Goal: Transaction & Acquisition: Purchase product/service

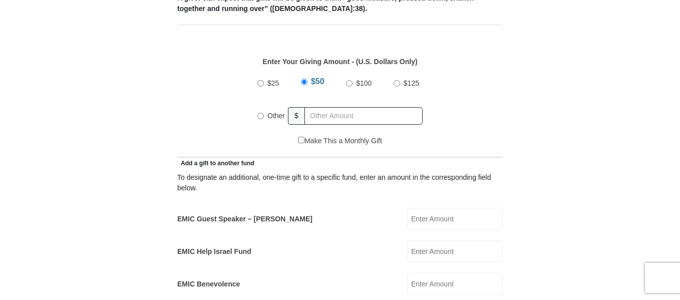
scroll to position [447, 0]
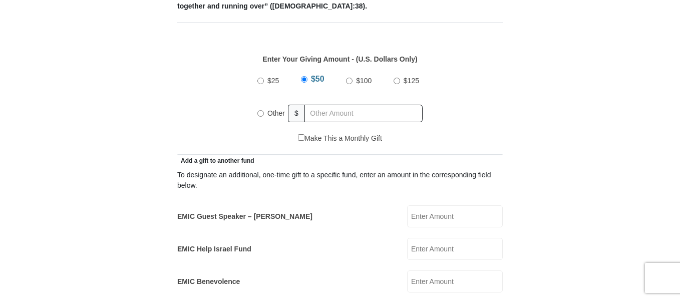
click at [258, 110] on input "Other" at bounding box center [260, 113] width 7 height 7
radio input "true"
click at [343, 105] on input "text" at bounding box center [365, 114] width 115 height 18
type input "10.00"
click at [464, 117] on div "$25 $50 $100 $125 Other $ 10.00" at bounding box center [340, 100] width 315 height 65
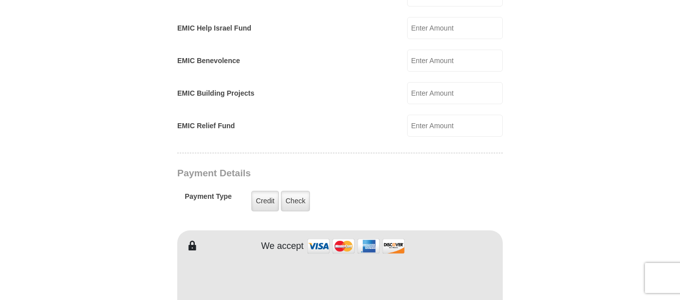
scroll to position [837, 0]
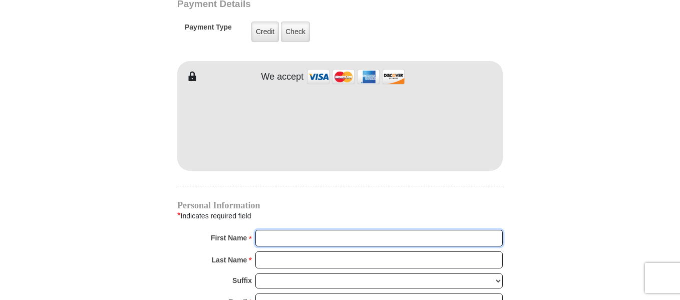
type input "[PERSON_NAME]"
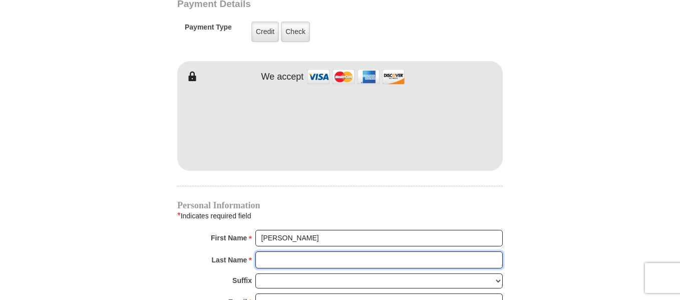
type input "[GEOGRAPHIC_DATA]"
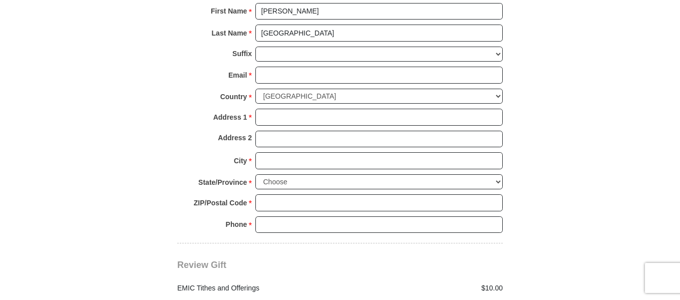
scroll to position [1070, 0]
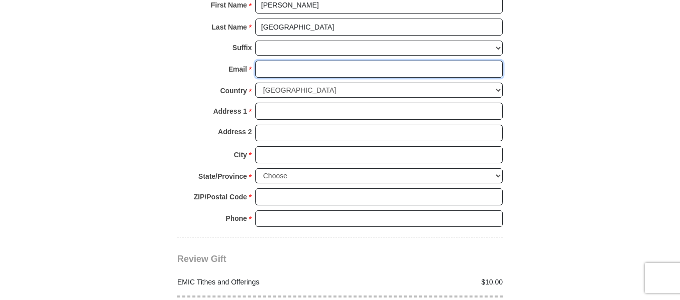
click at [302, 62] on input "Email *" at bounding box center [378, 69] width 247 height 17
type input "[EMAIL_ADDRESS][DOMAIN_NAME]"
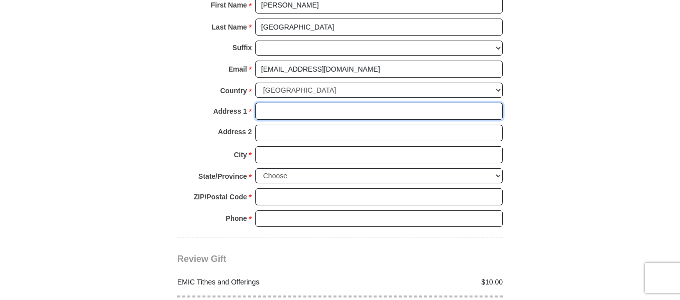
type input "[STREET_ADDRESS]"
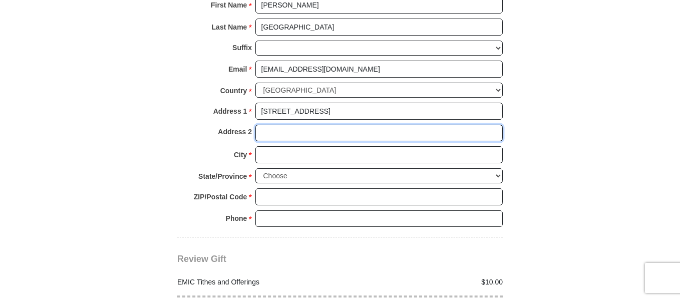
type input "apartment 102"
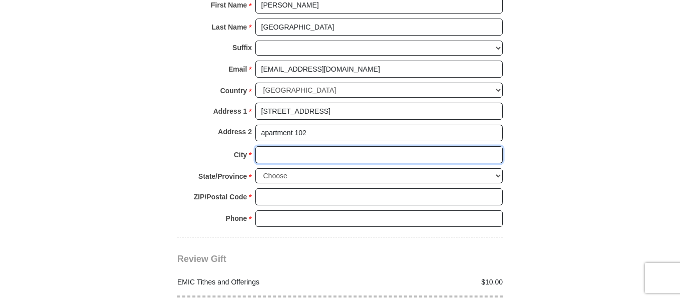
type input "[GEOGRAPHIC_DATA]"
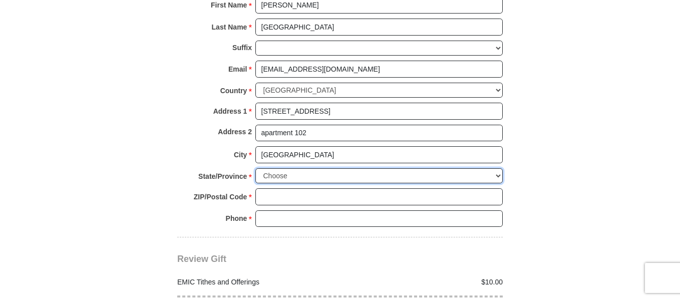
select select "MN"
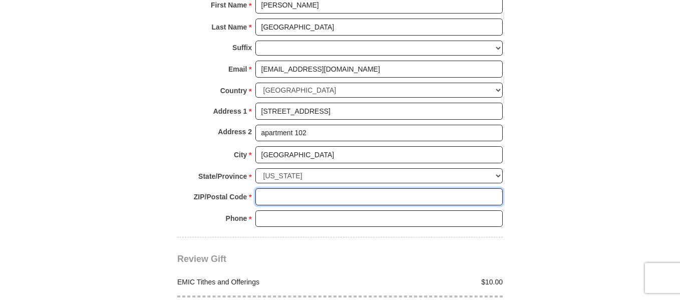
type input "55371"
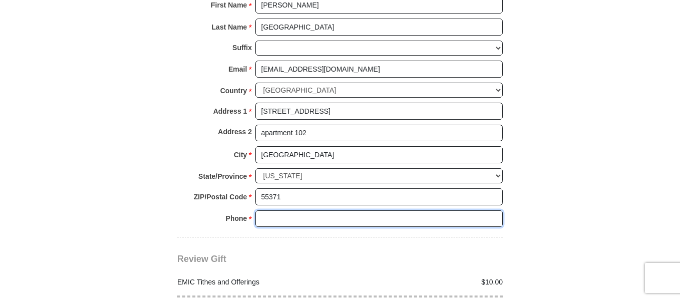
type input "3202479555"
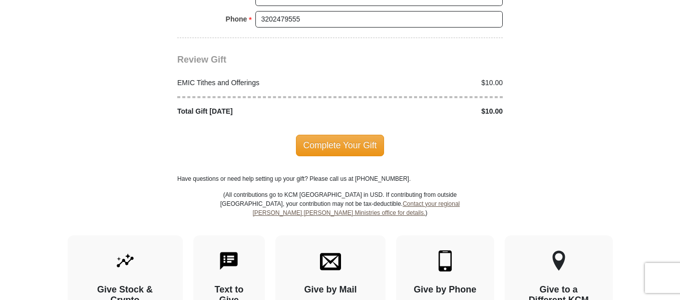
scroll to position [1272, 0]
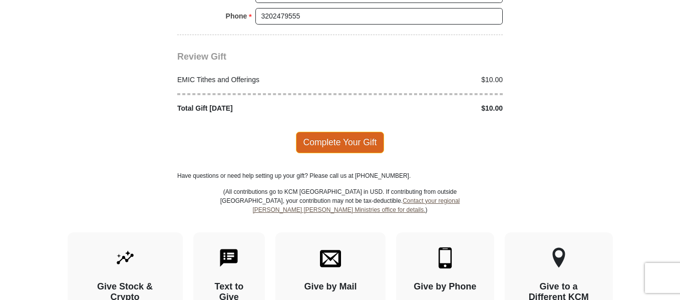
click at [304, 132] on span "Complete Your Gift" at bounding box center [340, 142] width 89 height 21
